Goal: Transaction & Acquisition: Purchase product/service

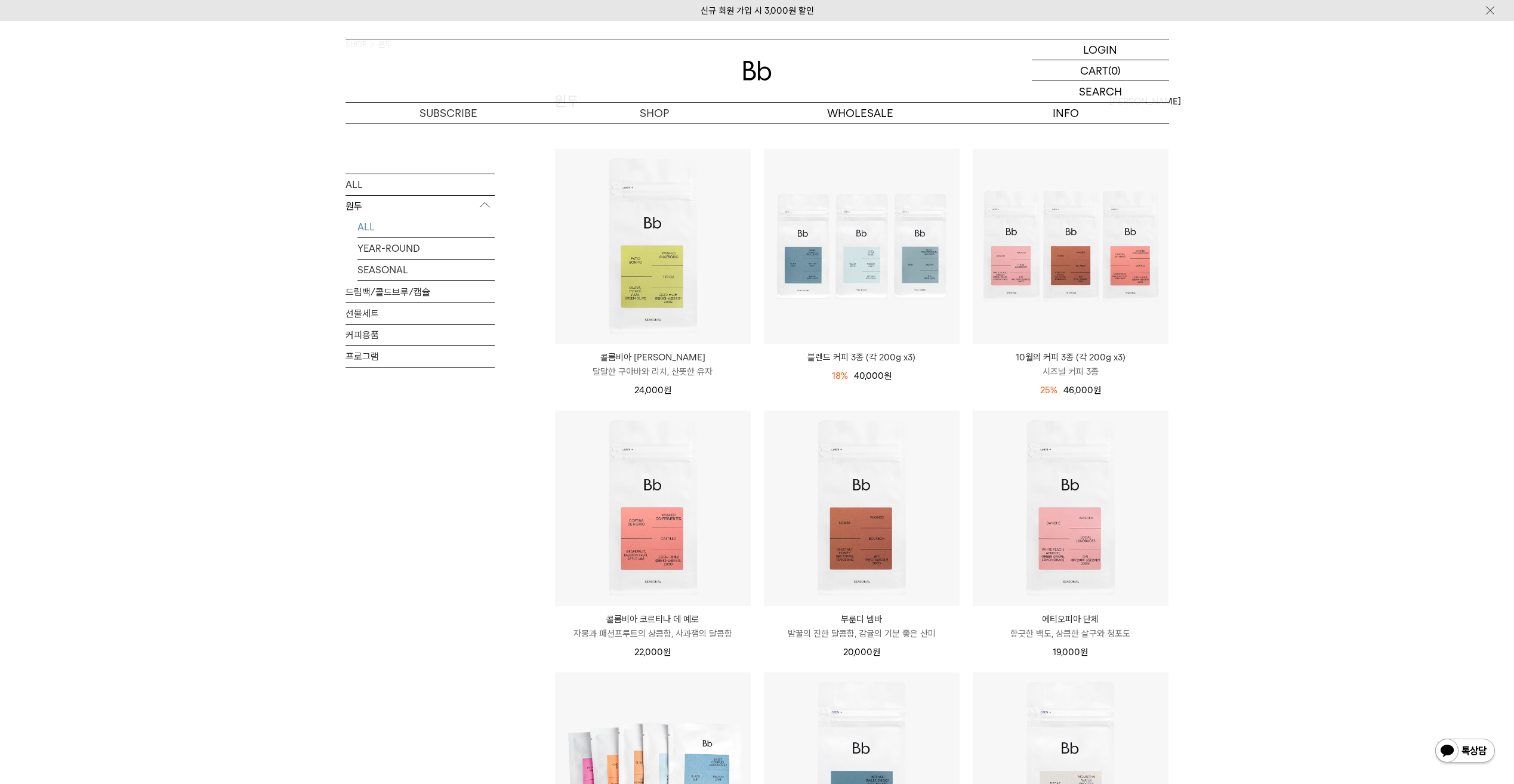
scroll to position [120, 0]
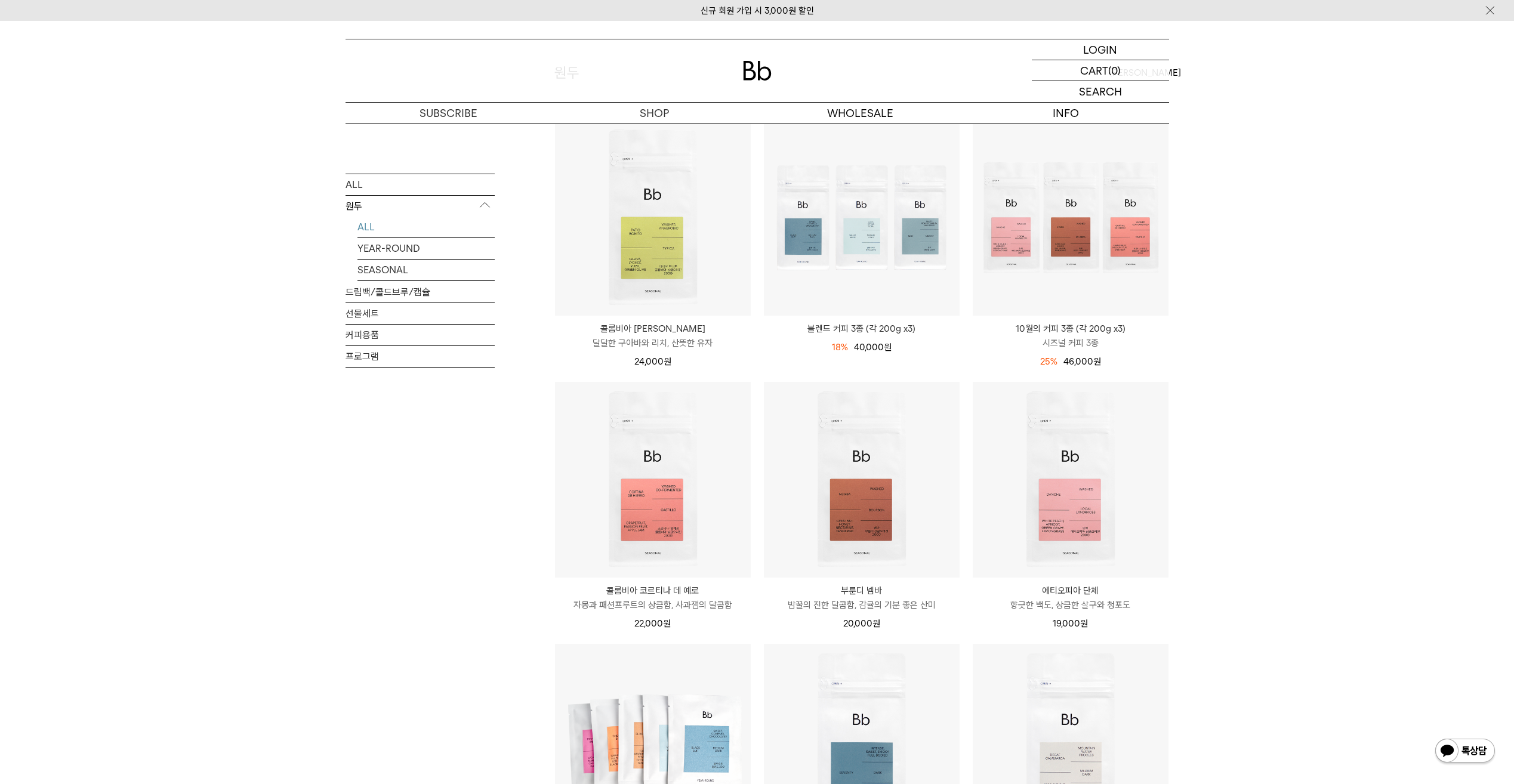
drag, startPoint x: 1277, startPoint y: 468, endPoint x: 428, endPoint y: 524, distance: 850.8
click at [424, 525] on div "ALL 원두 ALL YEAR-ROUND SEASONAL 드립백/콜드브루/캡슐 선물세트 커피용품 프로그램" at bounding box center [420, 674] width 149 height 1225
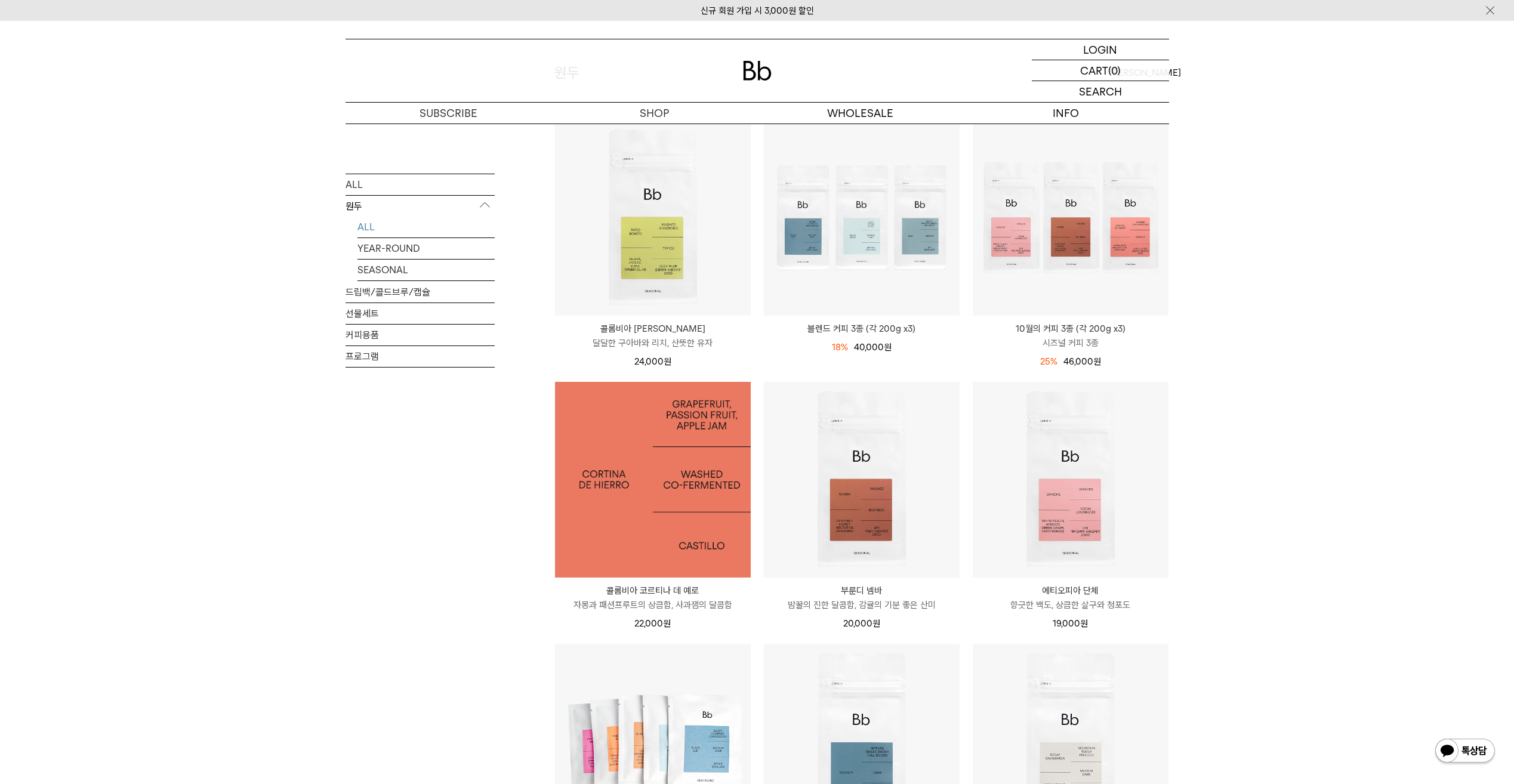
click at [663, 520] on img at bounding box center [652, 479] width 196 height 196
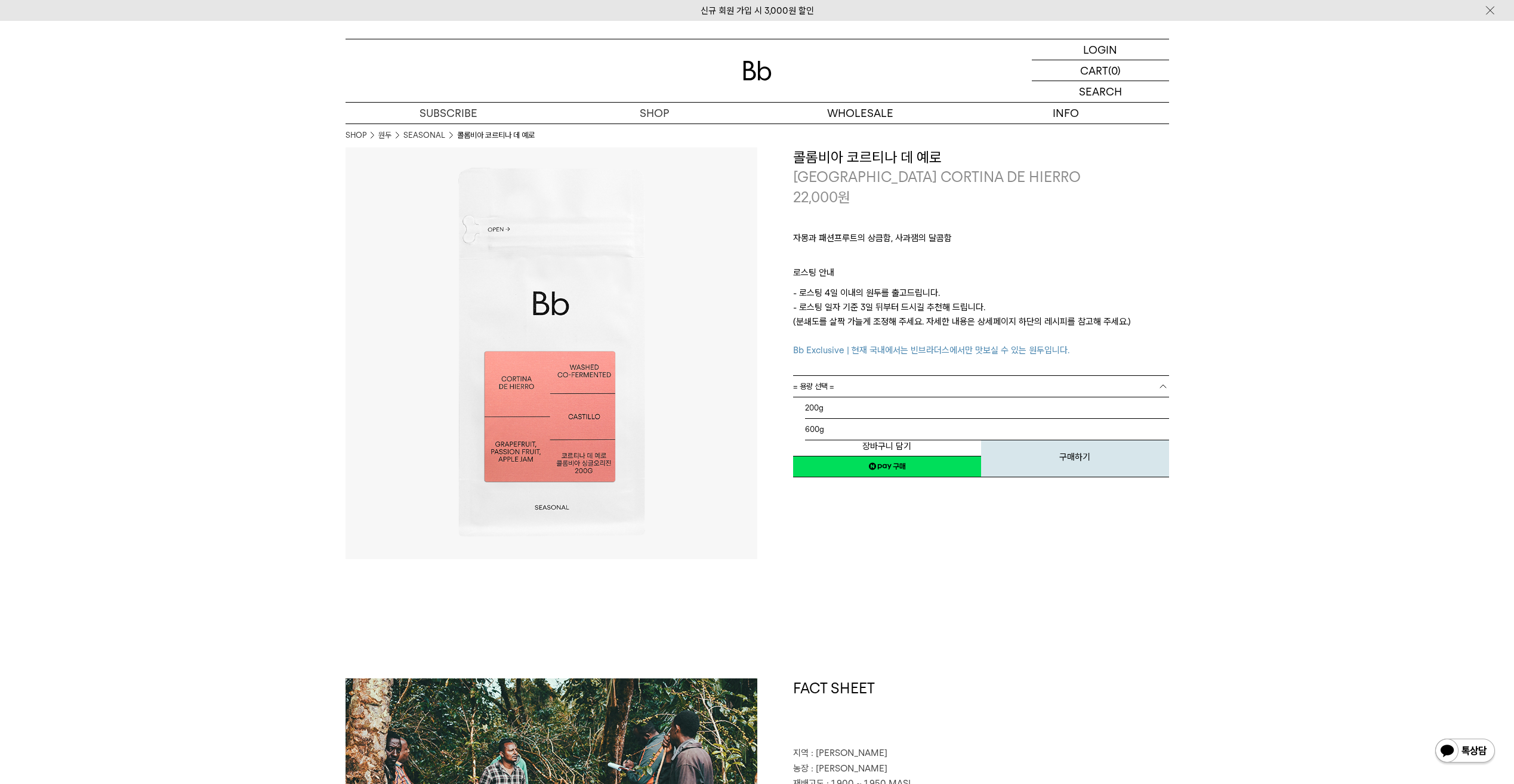
click at [884, 386] on link "= 용량 선택 =" at bounding box center [981, 386] width 376 height 21
click at [873, 411] on li "200g" at bounding box center [987, 408] width 364 height 21
click at [871, 415] on link "= 분쇄도 선택 =" at bounding box center [981, 408] width 376 height 21
click at [874, 404] on link "= 분쇄도 선택 =" at bounding box center [981, 408] width 376 height 21
drag, startPoint x: 857, startPoint y: 397, endPoint x: 851, endPoint y: 402, distance: 7.8
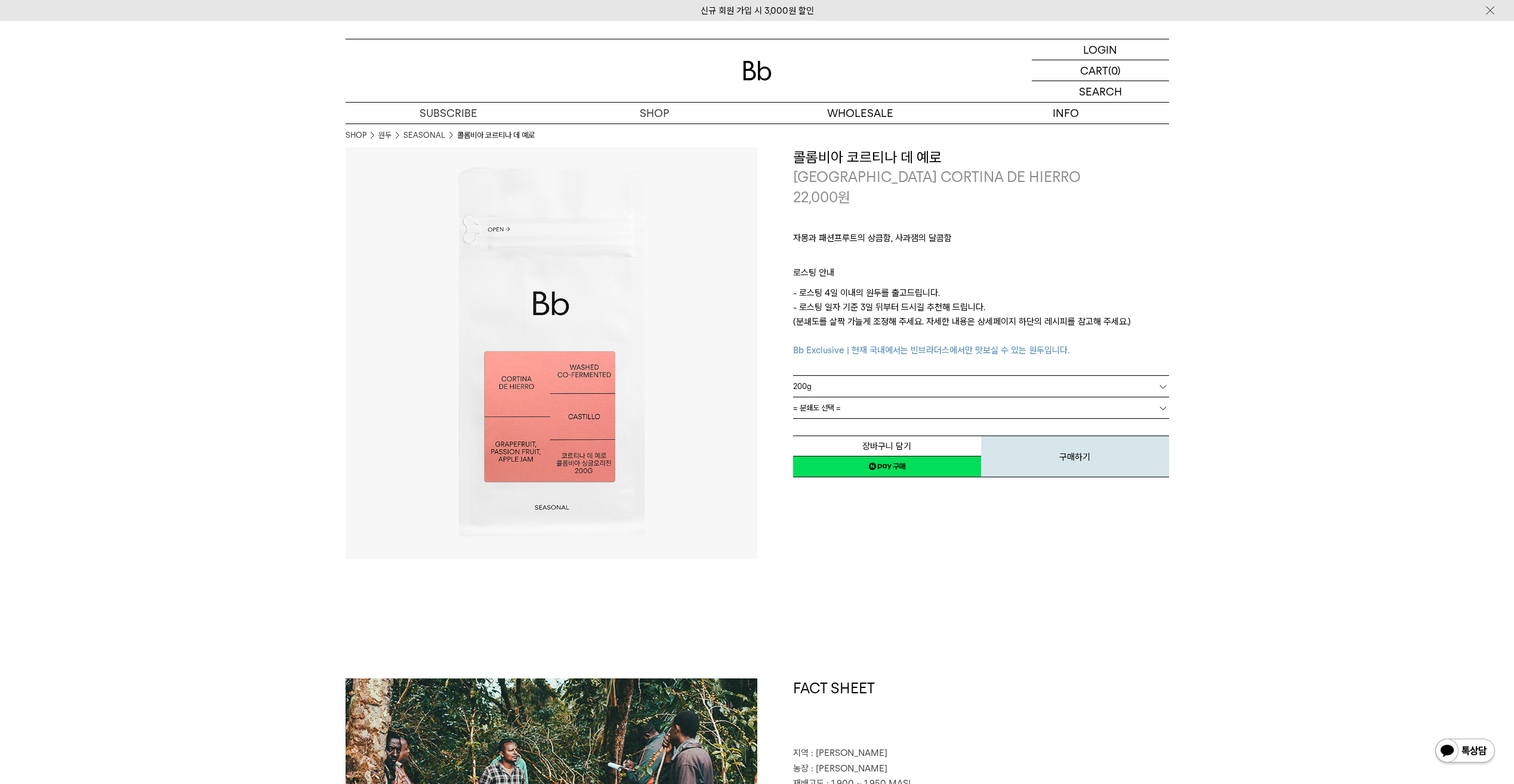
click at [856, 397] on link "= 분쇄도 선택 =" at bounding box center [981, 408] width 376 height 21
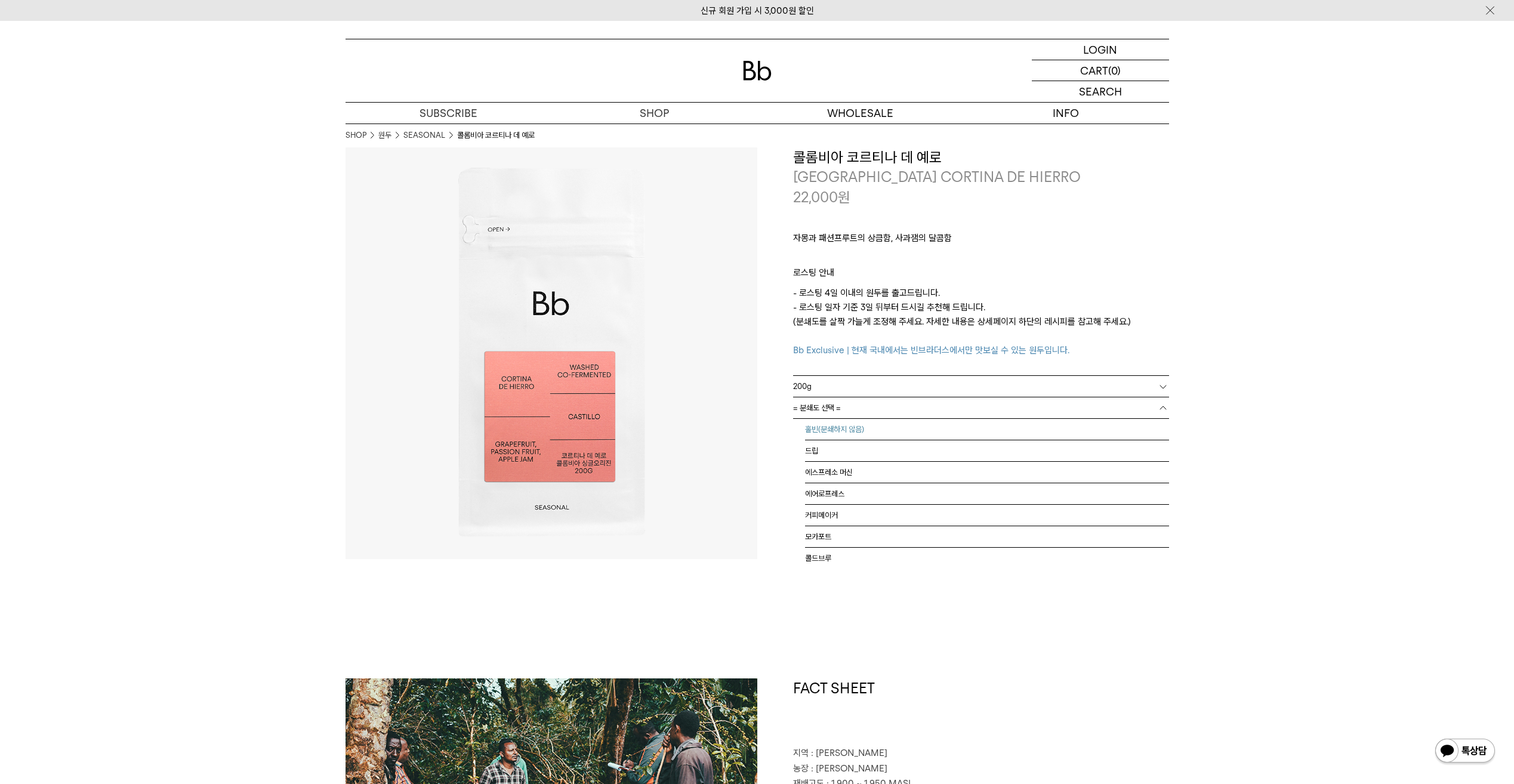
click at [834, 428] on li "홀빈(분쇄하지 않음)" at bounding box center [987, 429] width 364 height 21
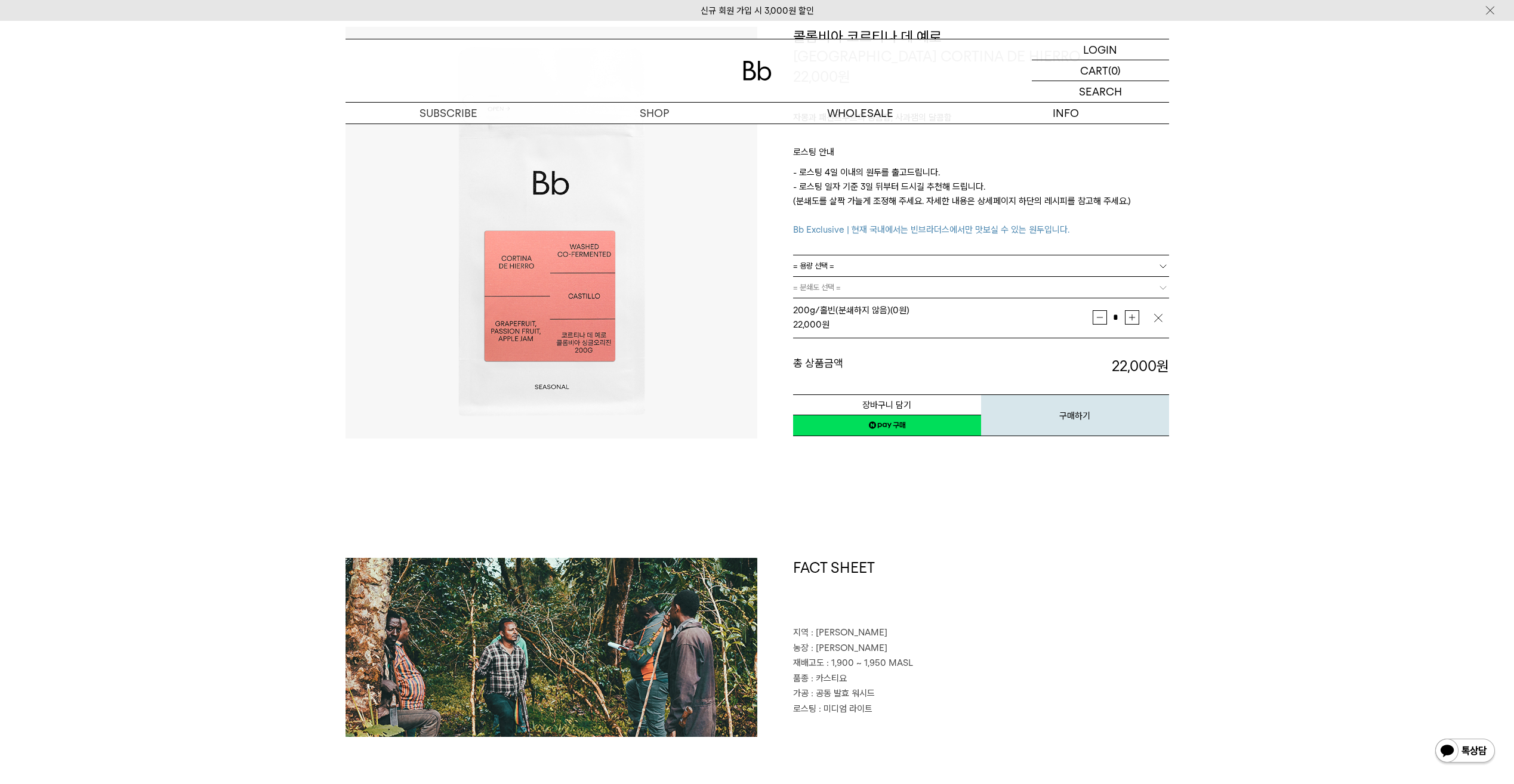
scroll to position [179, 0]
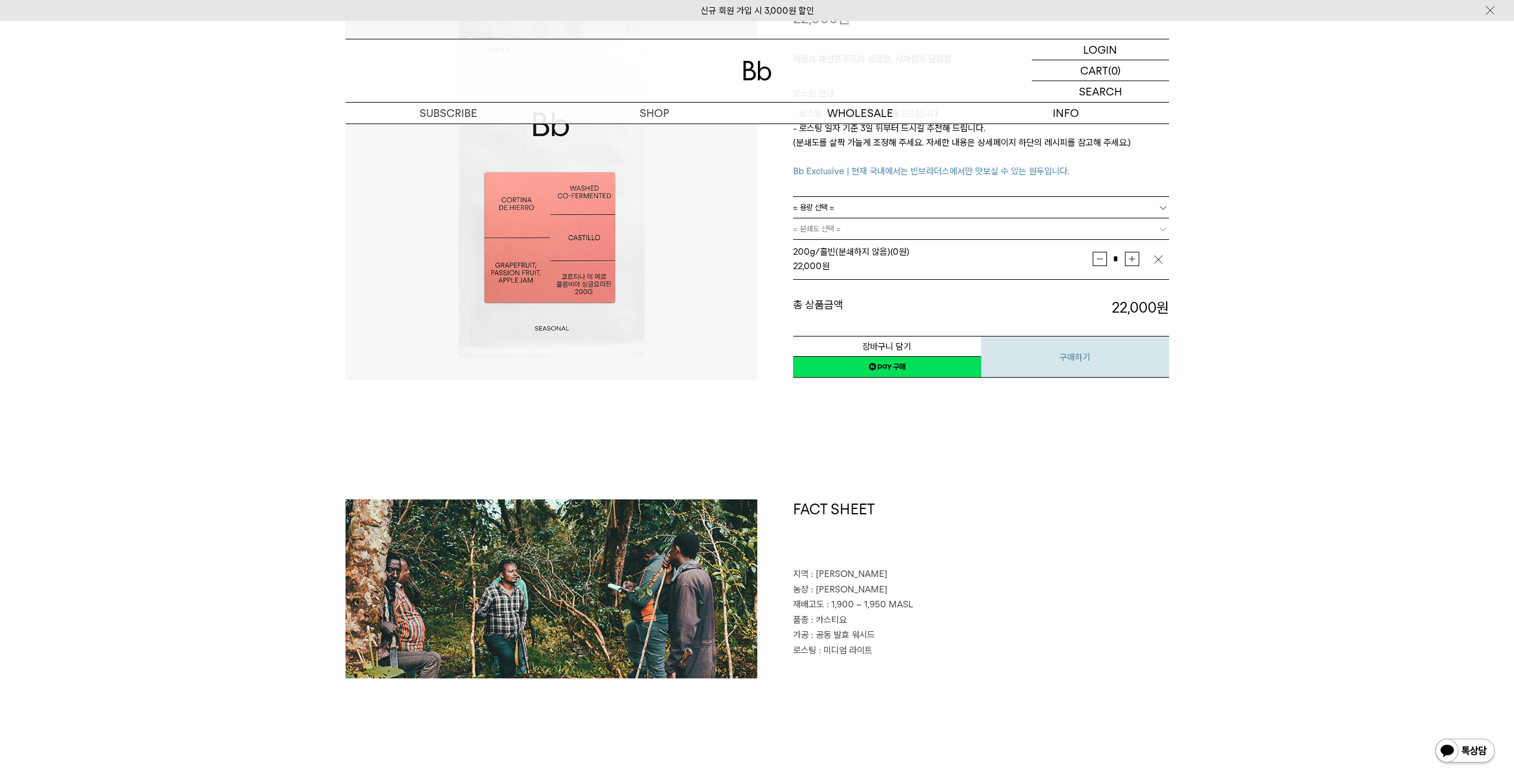
click at [1073, 343] on button "구매하기" at bounding box center [1075, 357] width 188 height 42
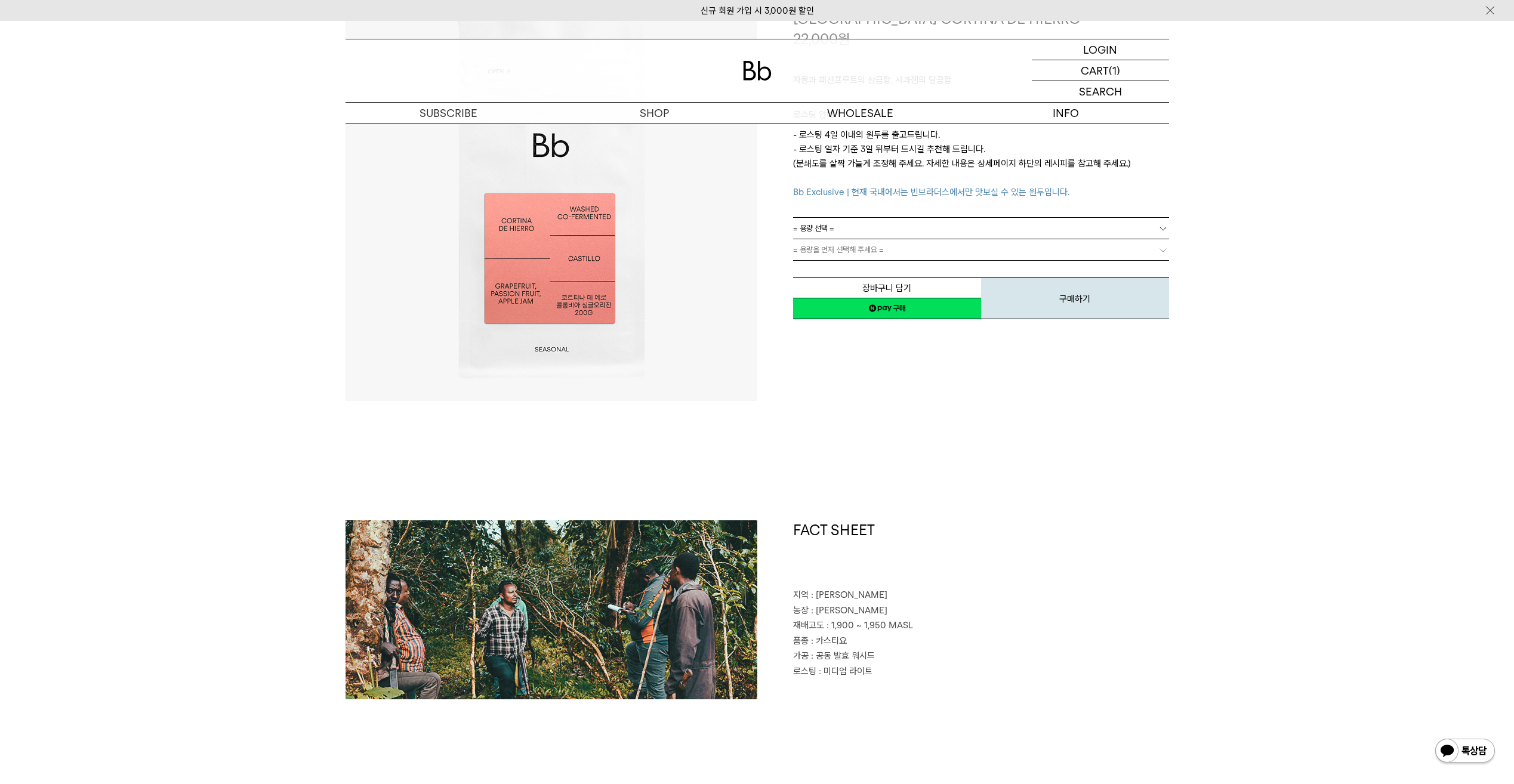
scroll to position [179, 0]
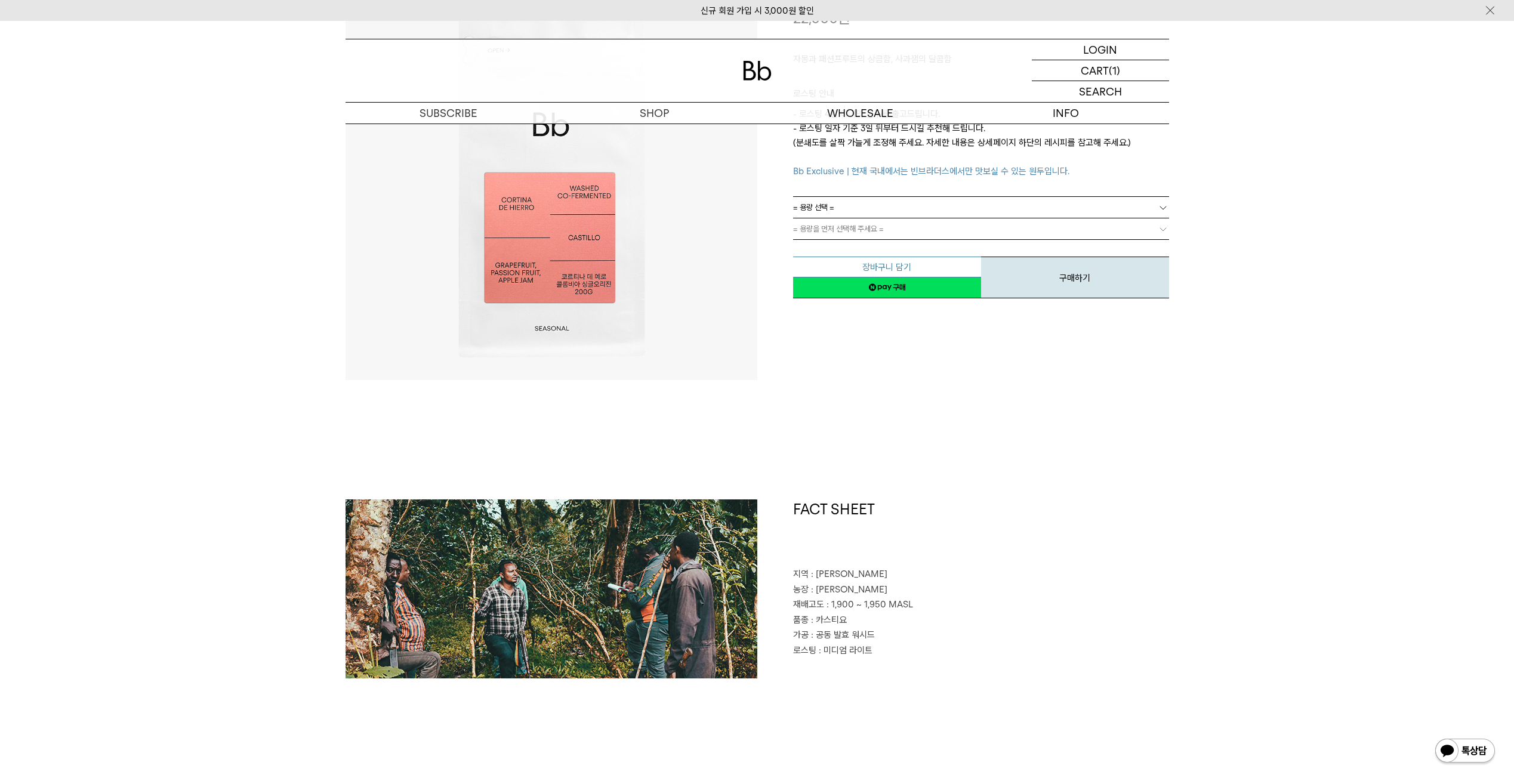
drag, startPoint x: 873, startPoint y: 307, endPoint x: 874, endPoint y: 273, distance: 34.0
click at [874, 275] on div "**********" at bounding box center [963, 174] width 411 height 411
drag, startPoint x: 874, startPoint y: 273, endPoint x: 860, endPoint y: 215, distance: 59.7
click at [860, 215] on link "= 용량 선택 =" at bounding box center [981, 207] width 376 height 21
click at [847, 228] on li "200g" at bounding box center [987, 229] width 364 height 21
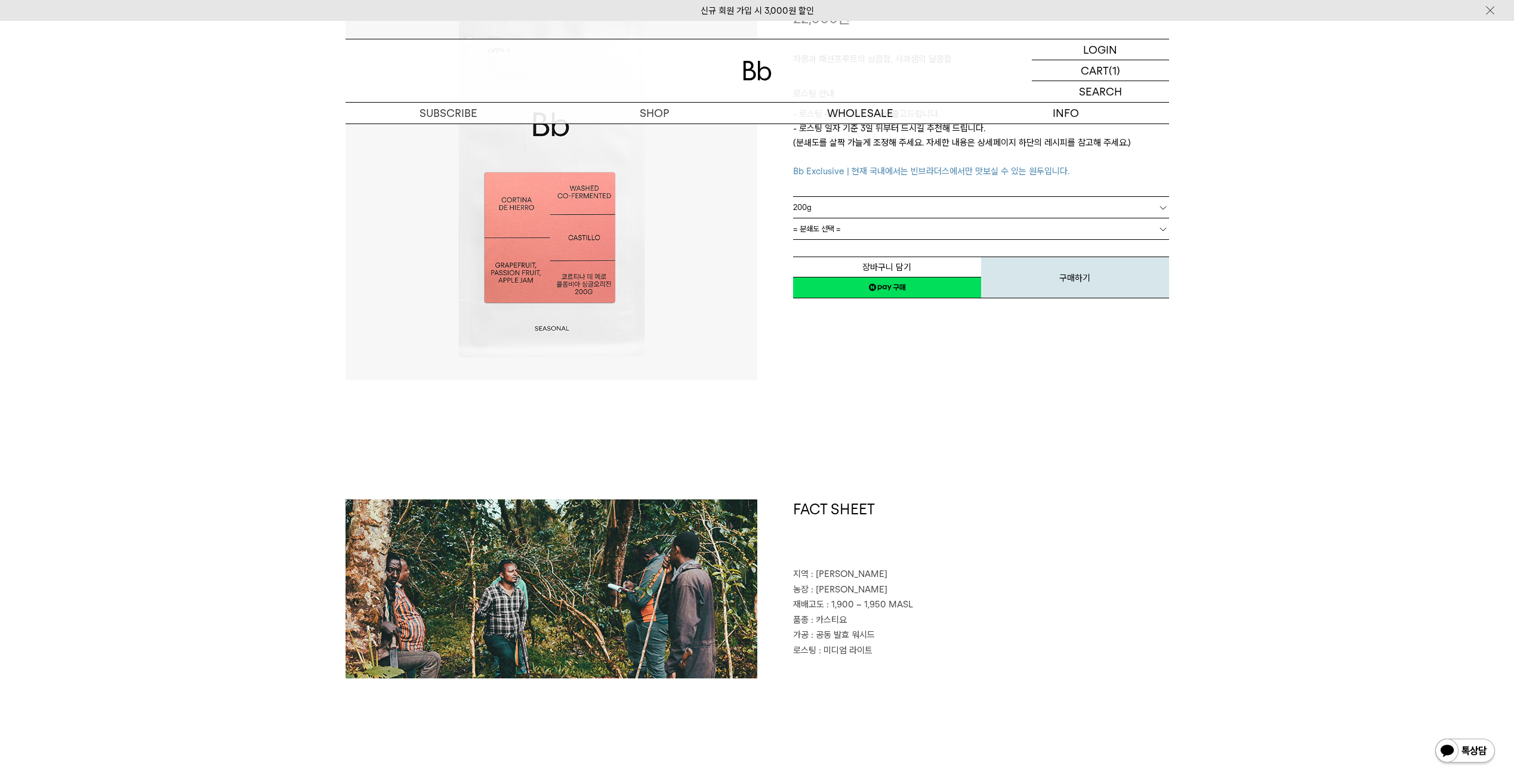
scroll to position [8, 0]
click at [839, 230] on span "= 분쇄도 선택 =" at bounding box center [817, 229] width 48 height 21
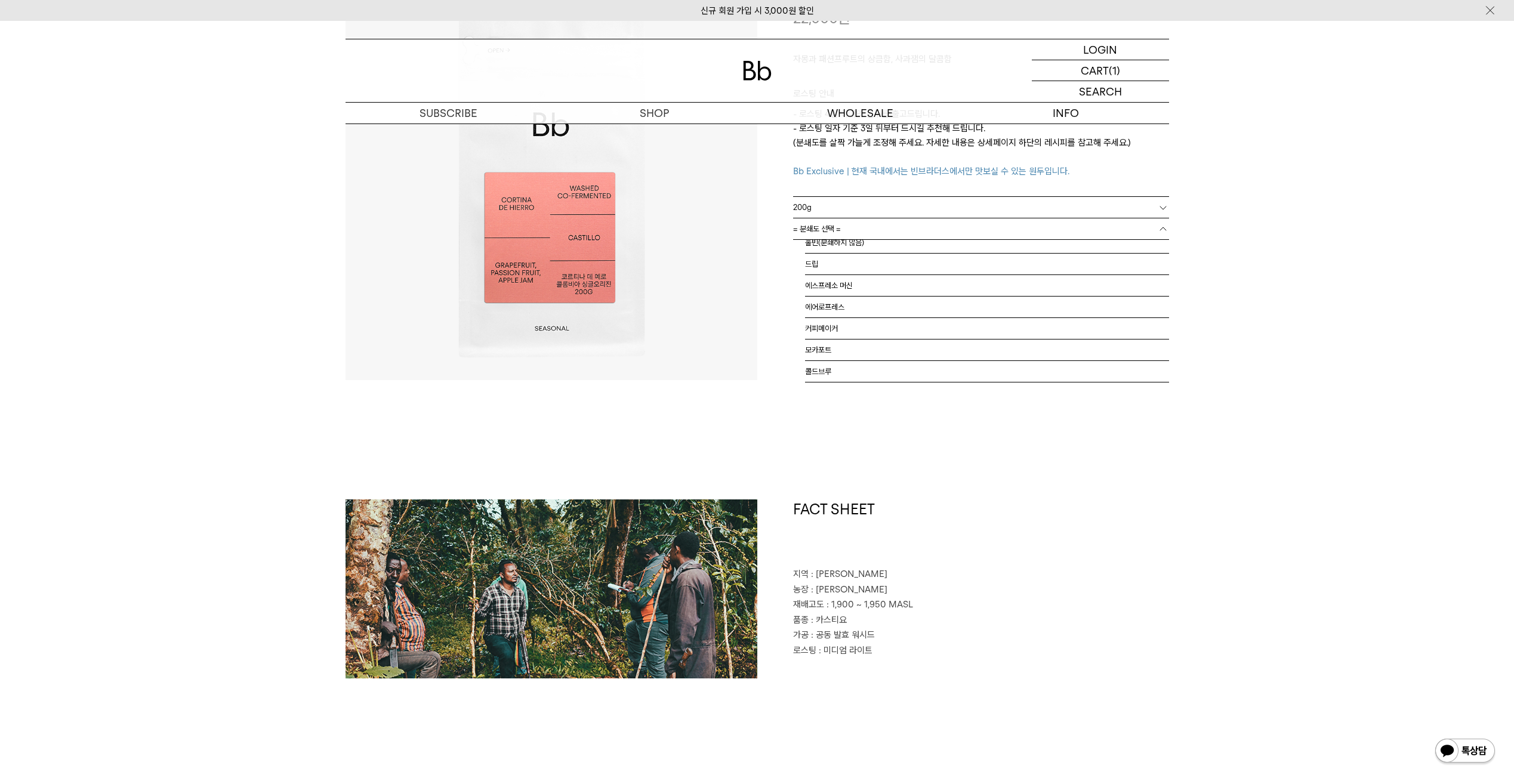
scroll to position [0, 0]
click at [834, 251] on li "홀빈(분쇄하지 않음)" at bounding box center [987, 250] width 364 height 21
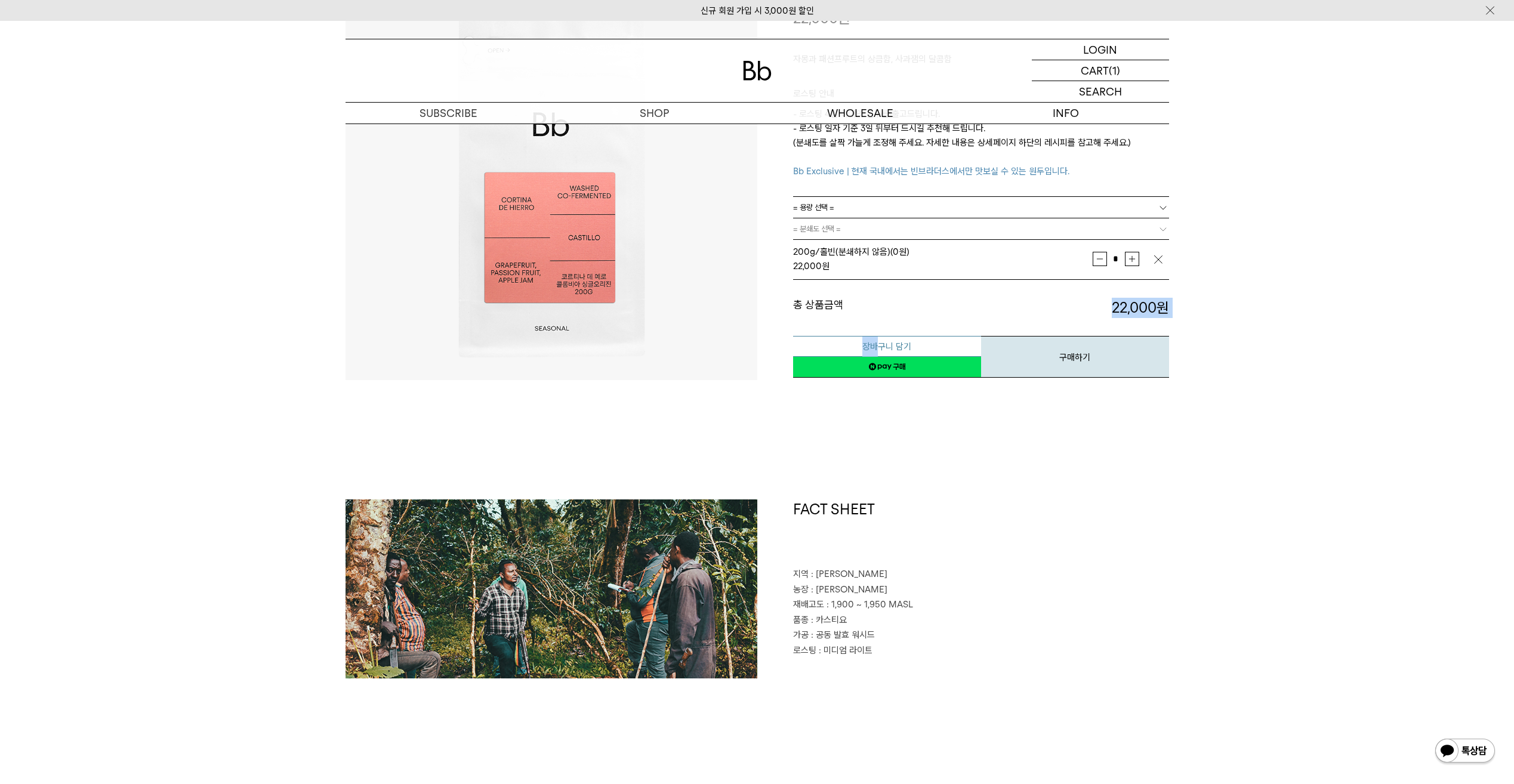
drag, startPoint x: 866, startPoint y: 285, endPoint x: 880, endPoint y: 356, distance: 72.4
click at [880, 356] on div "**********" at bounding box center [981, 287] width 376 height 183
drag, startPoint x: 880, startPoint y: 356, endPoint x: 888, endPoint y: 367, distance: 13.6
click at [888, 367] on link "네이버페이 구매하기" at bounding box center [887, 367] width 188 height 21
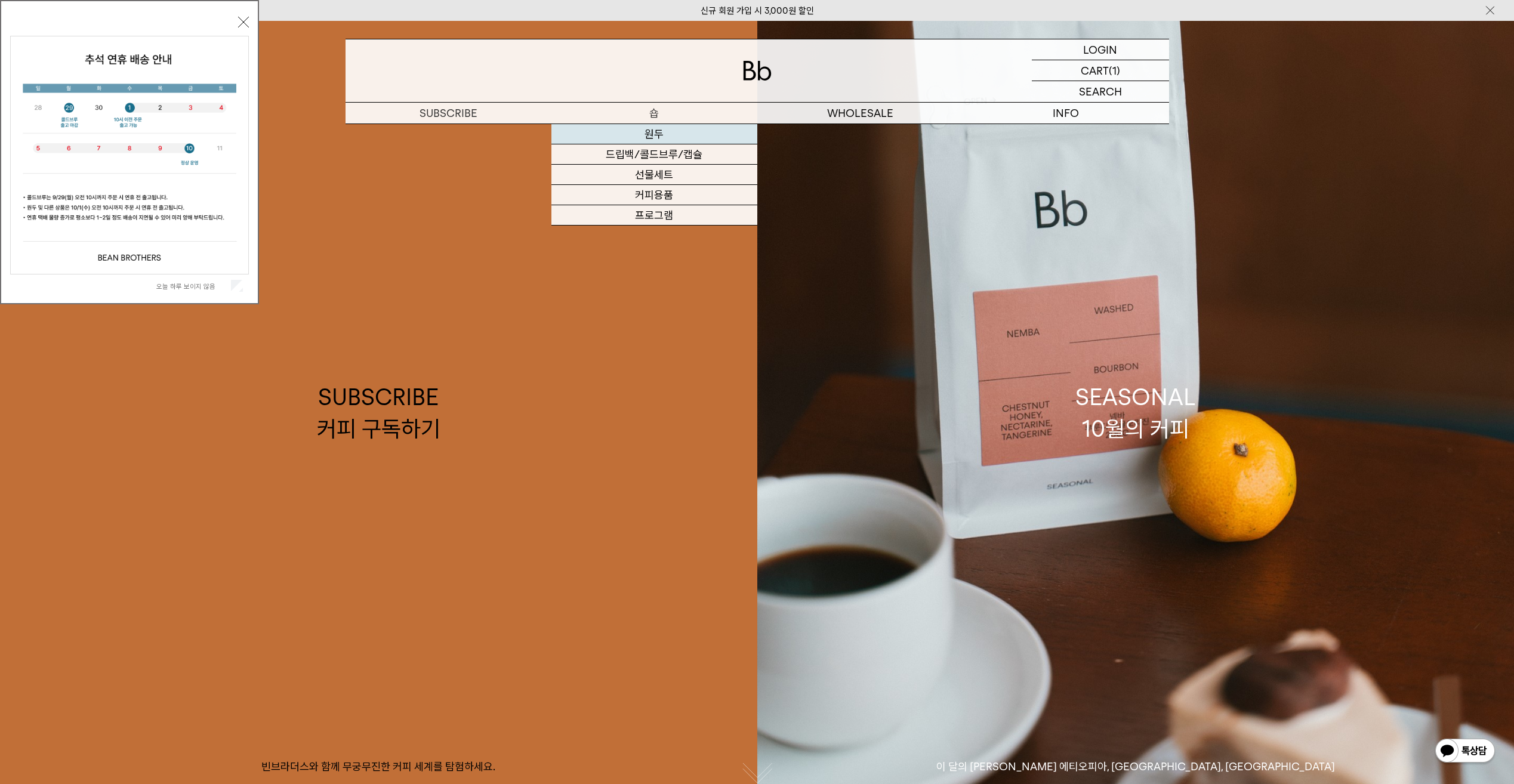
click at [659, 135] on link "원두" at bounding box center [654, 134] width 206 height 20
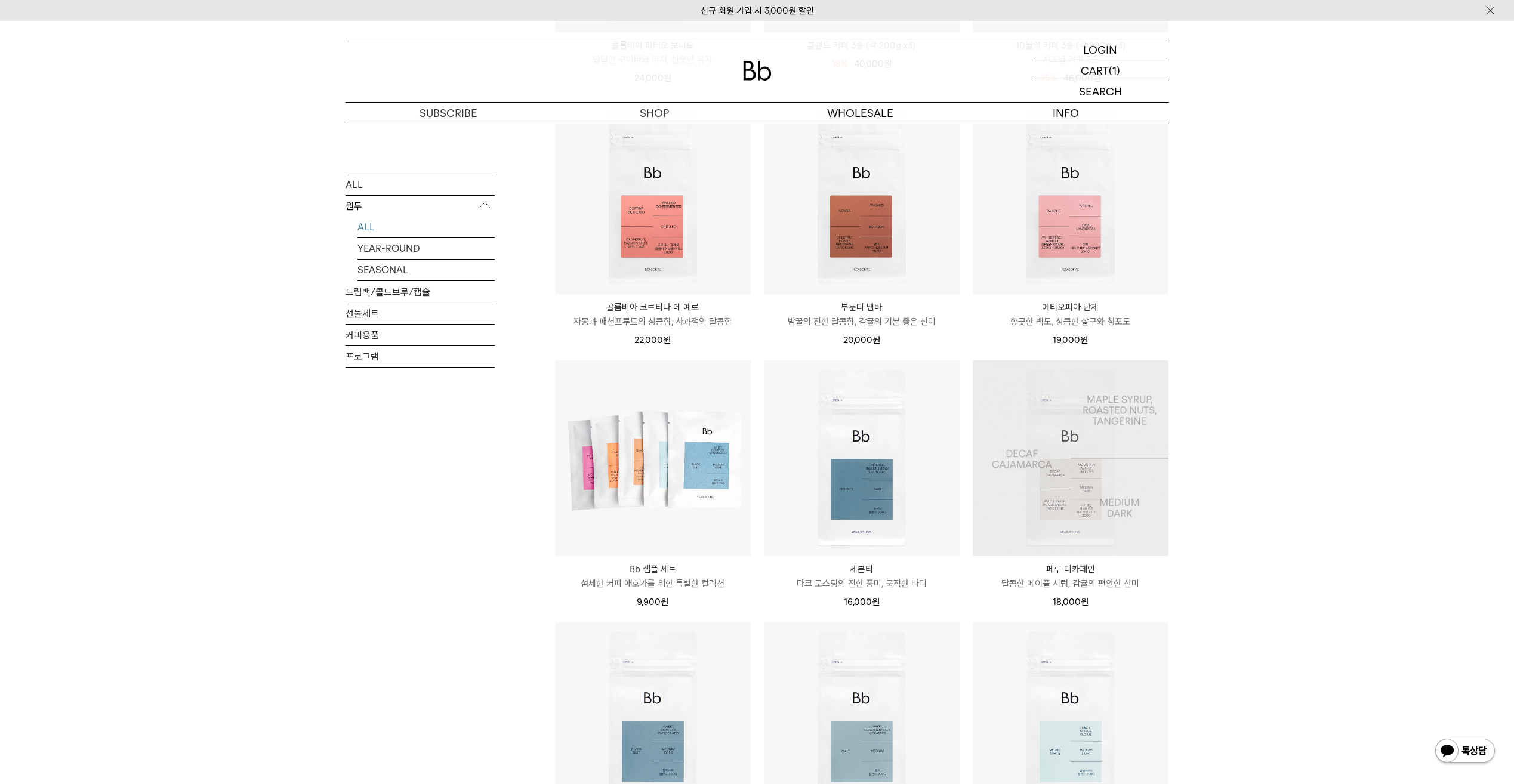
scroll to position [358, 0]
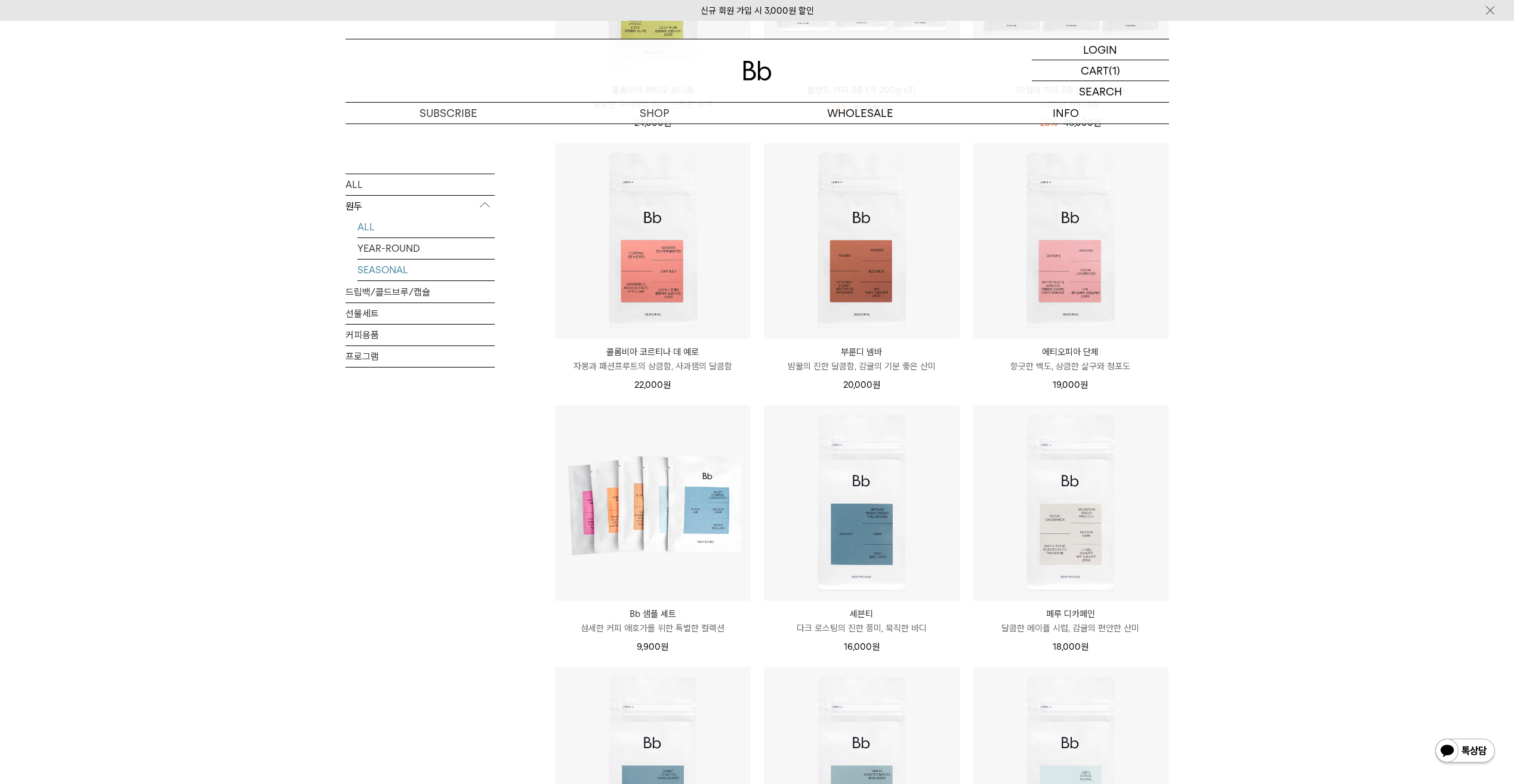
click at [374, 272] on link "SEASONAL" at bounding box center [426, 269] width 137 height 21
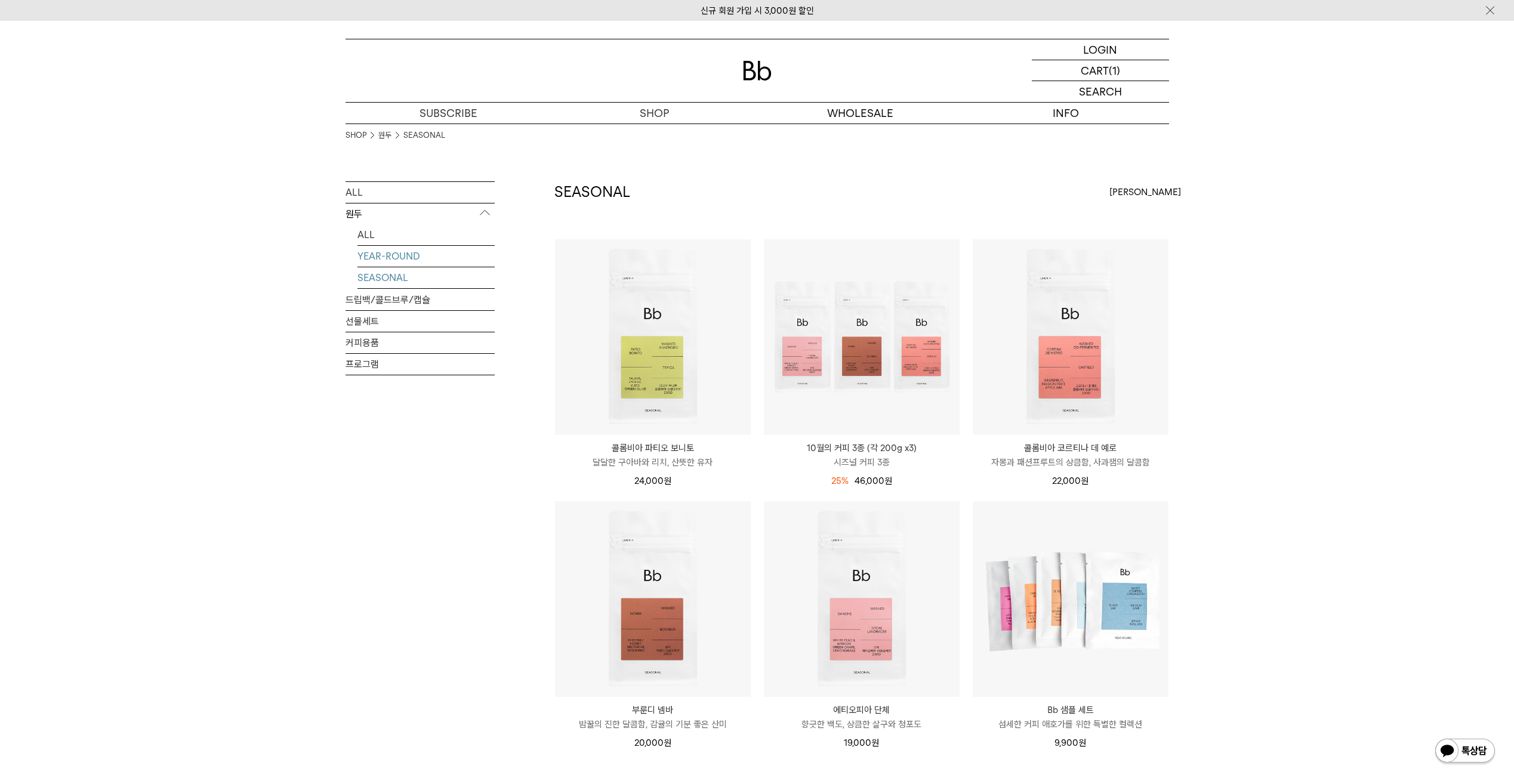
click at [392, 252] on link "YEAR-ROUND" at bounding box center [426, 256] width 137 height 21
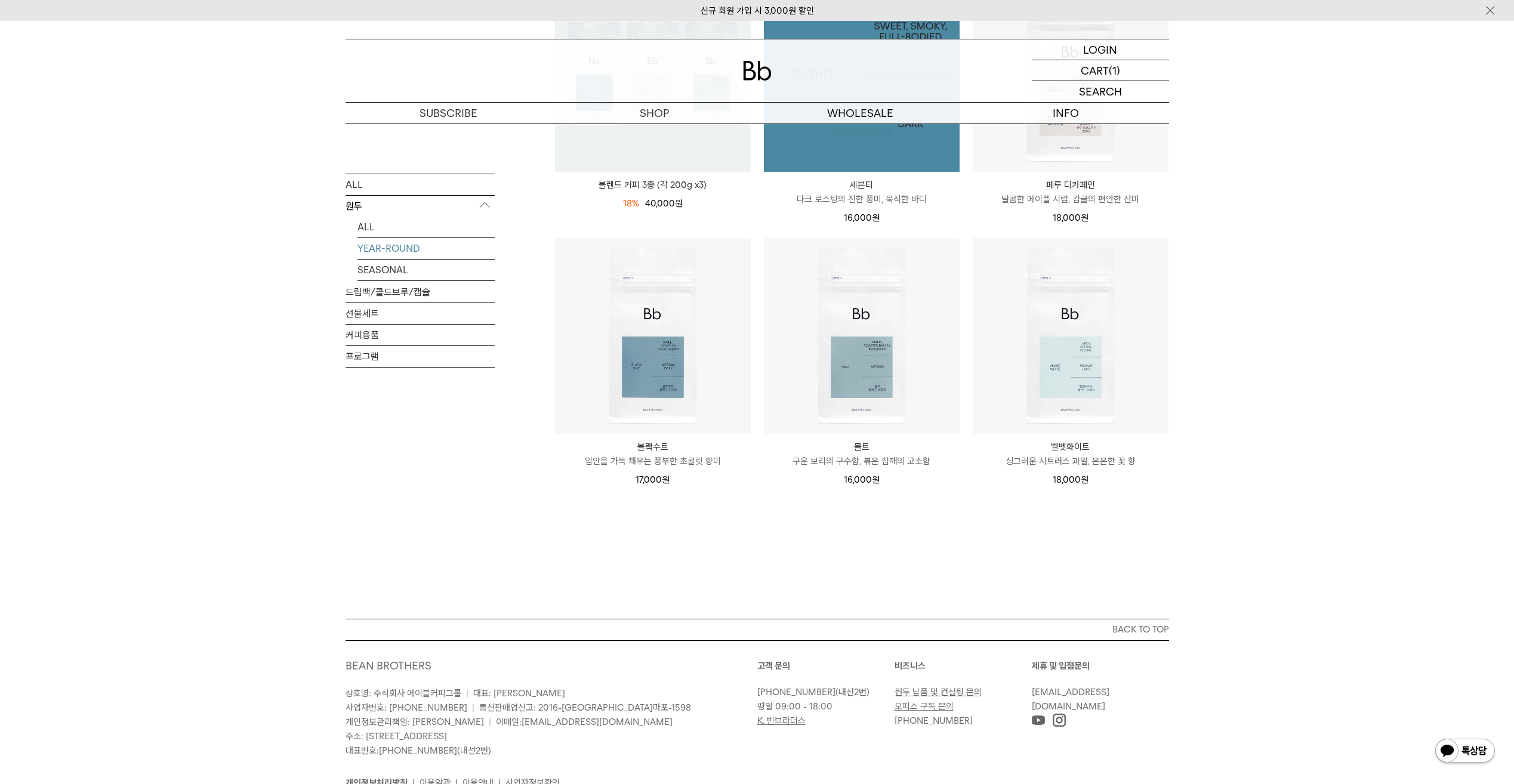
scroll to position [325, 0]
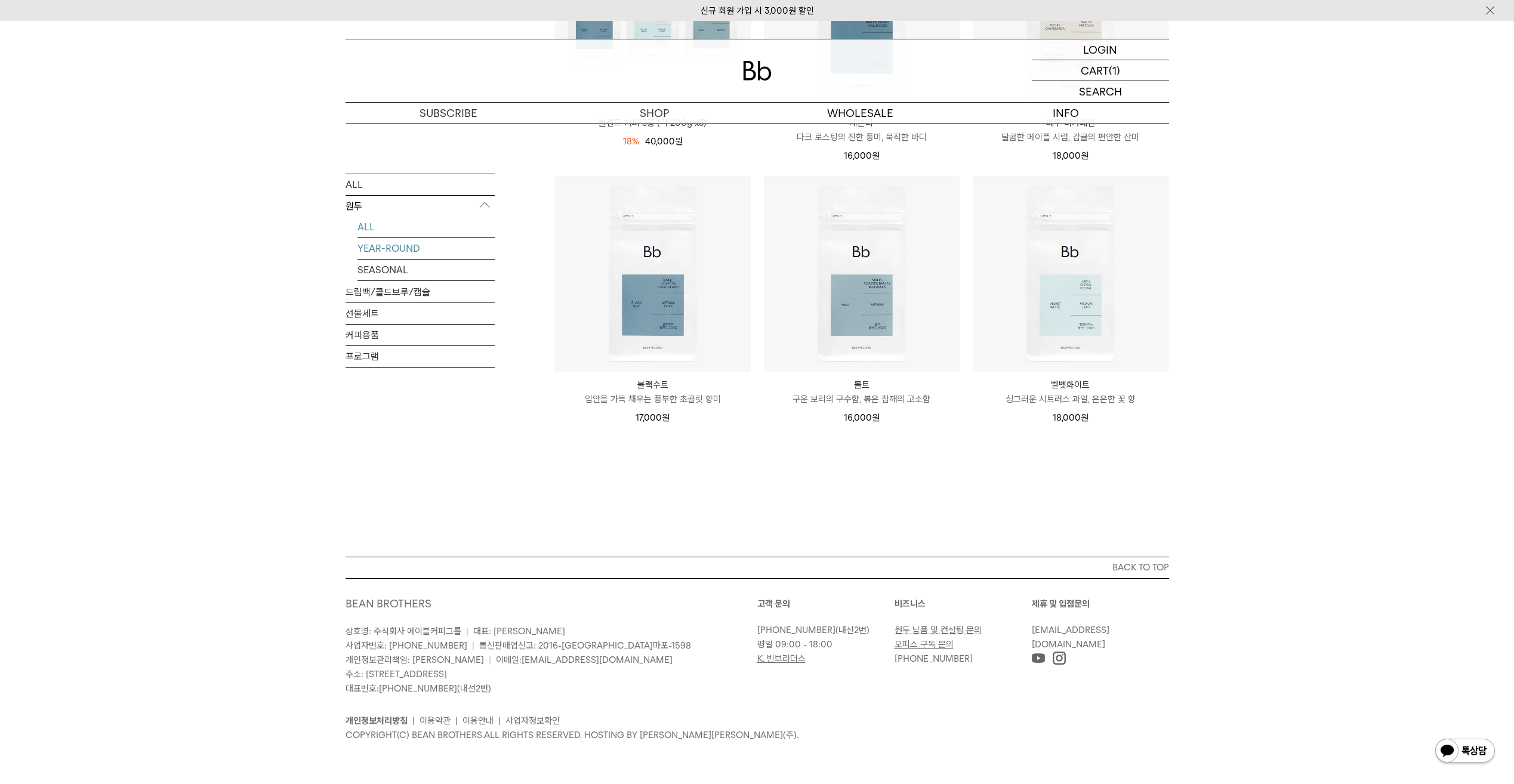
click at [392, 221] on link "ALL" at bounding box center [426, 226] width 137 height 21
